Goal: Navigation & Orientation: Find specific page/section

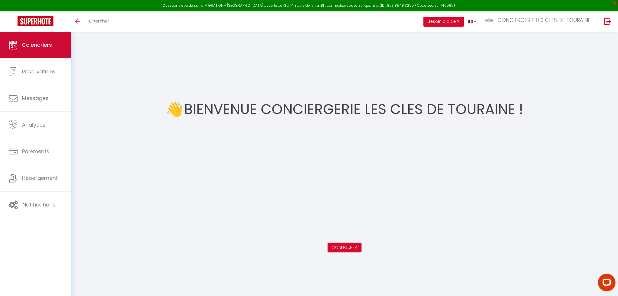
click at [39, 54] on link "Calendriers" at bounding box center [35, 45] width 71 height 26
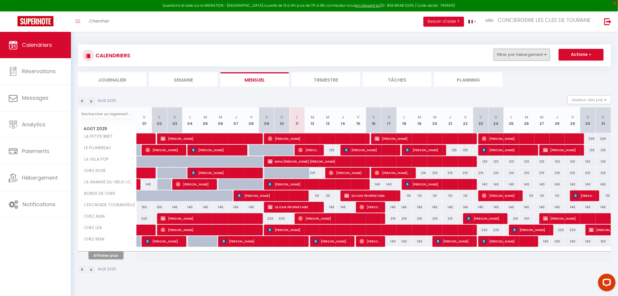
click at [511, 54] on button "Filtrer par hébergement" at bounding box center [522, 55] width 56 height 12
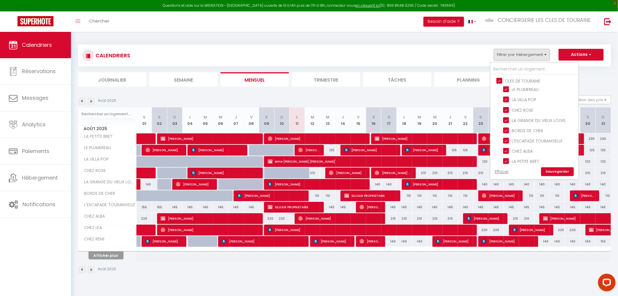
click at [502, 81] on input "CLES DE TOURAINE" at bounding box center [541, 80] width 88 height 6
checkbox input "false"
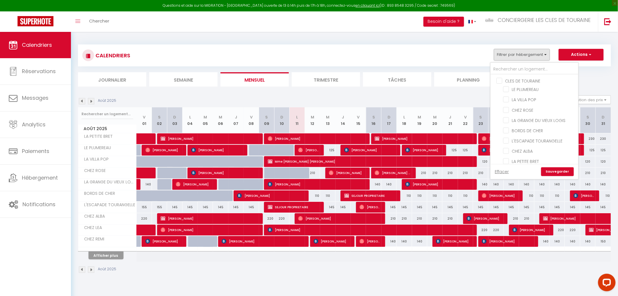
checkbox input "false"
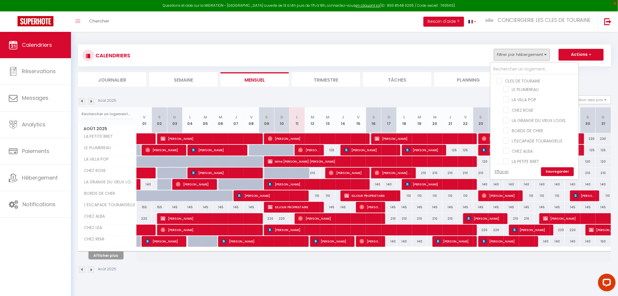
checkbox input "false"
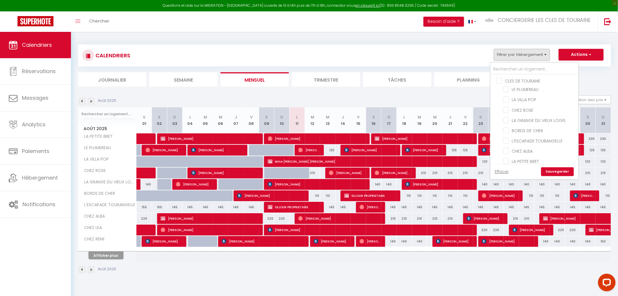
checkbox input "false"
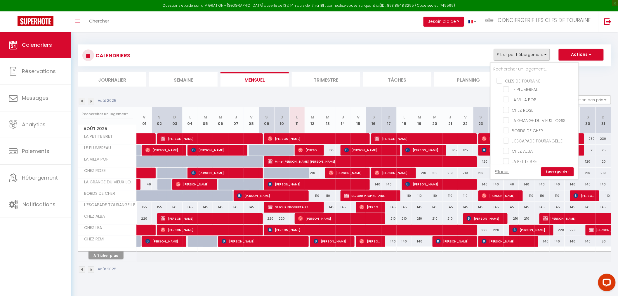
checkbox input "false"
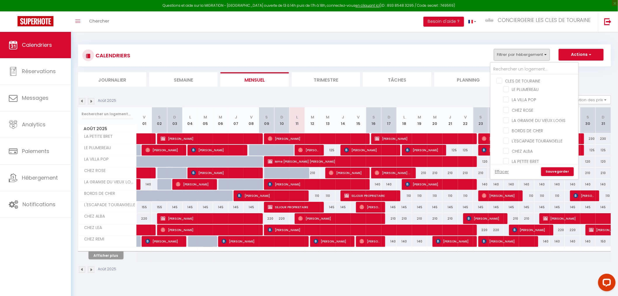
checkbox input "false"
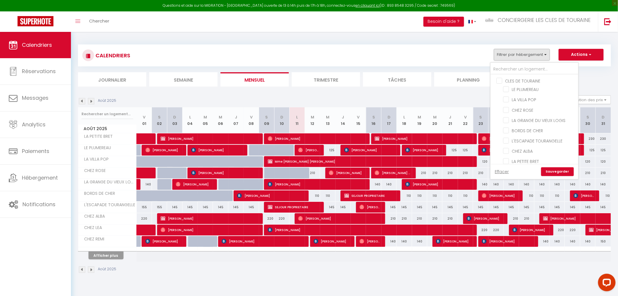
checkbox input "false"
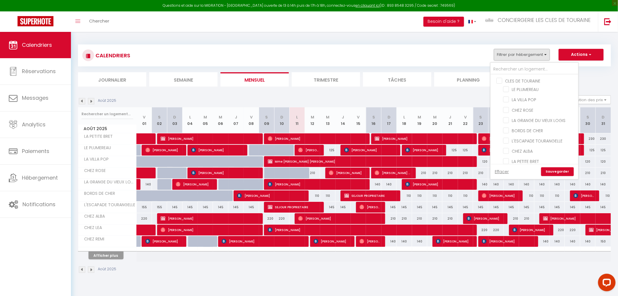
checkbox input "false"
click at [501, 82] on input "CLES DE TOURAINE" at bounding box center [541, 80] width 88 height 6
checkbox input "true"
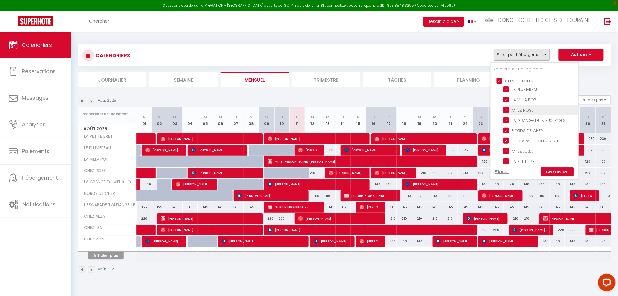
checkbox input "true"
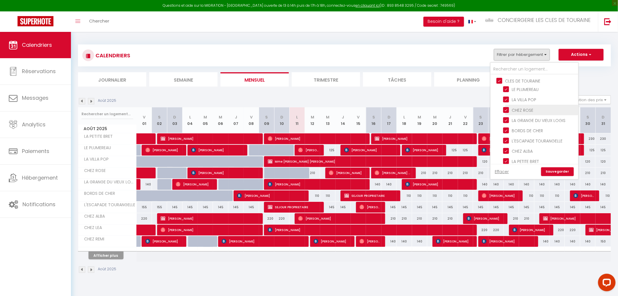
checkbox input "true"
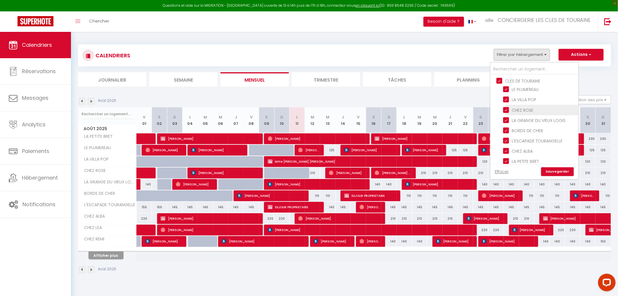
checkbox input "true"
checkbox input "false"
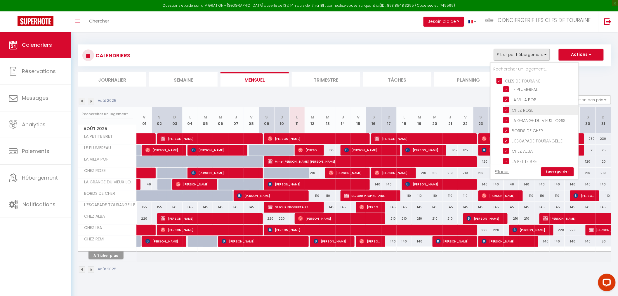
checkbox input "false"
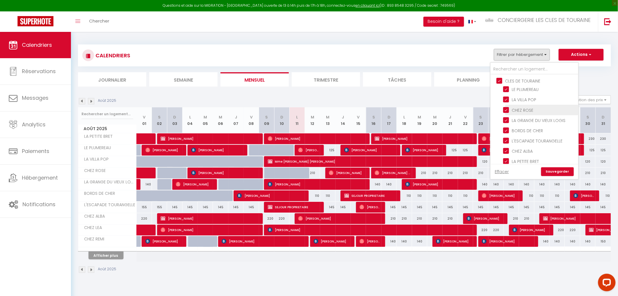
checkbox input "false"
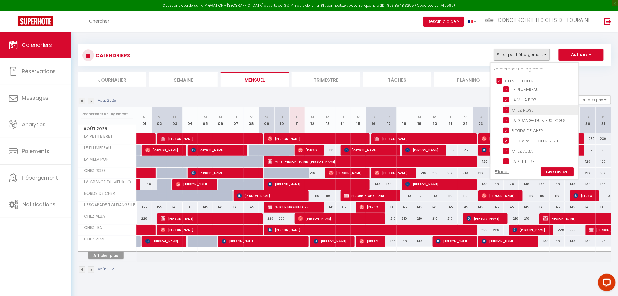
checkbox input "false"
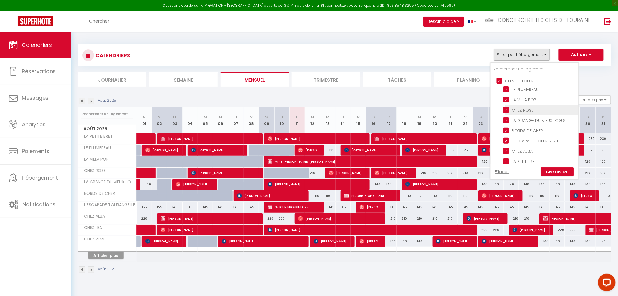
checkbox input "false"
click at [556, 176] on div "Effacer Sauvegarder" at bounding box center [535, 171] width 88 height 15
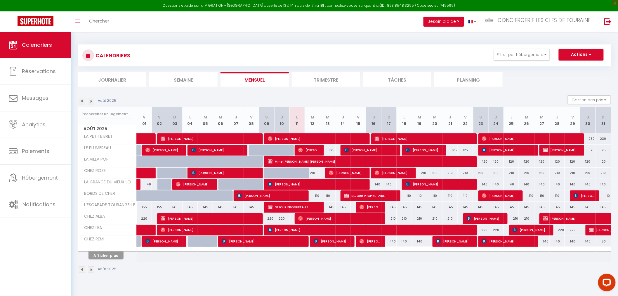
click at [182, 81] on li "Semaine" at bounding box center [183, 79] width 68 height 14
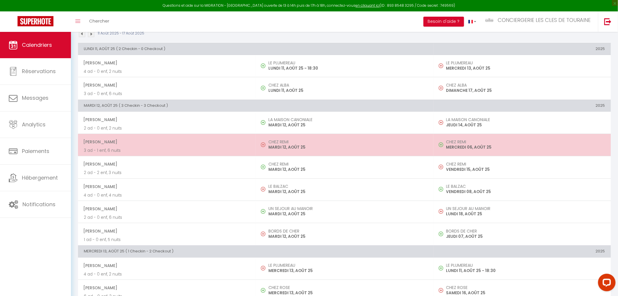
scroll to position [65, 0]
